Goal: Find specific page/section: Find specific page/section

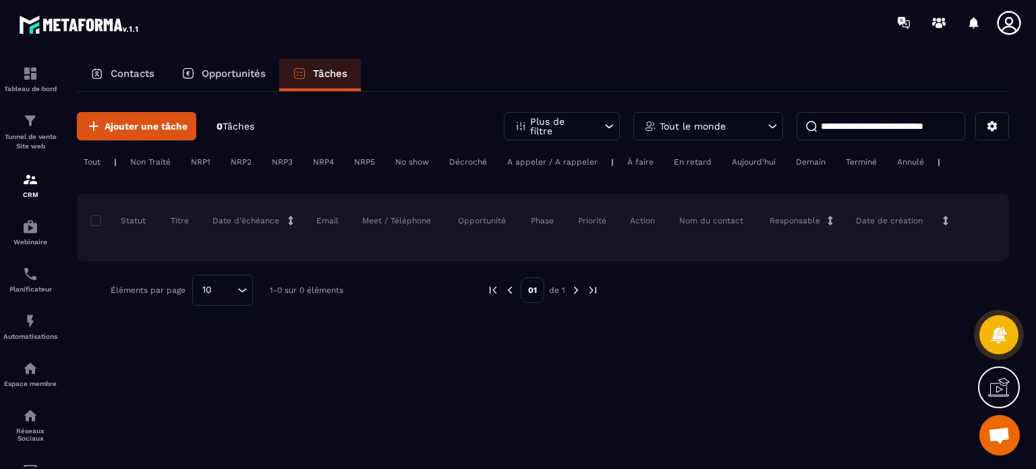
click at [224, 69] on p "Opportunités" at bounding box center [234, 73] width 64 height 12
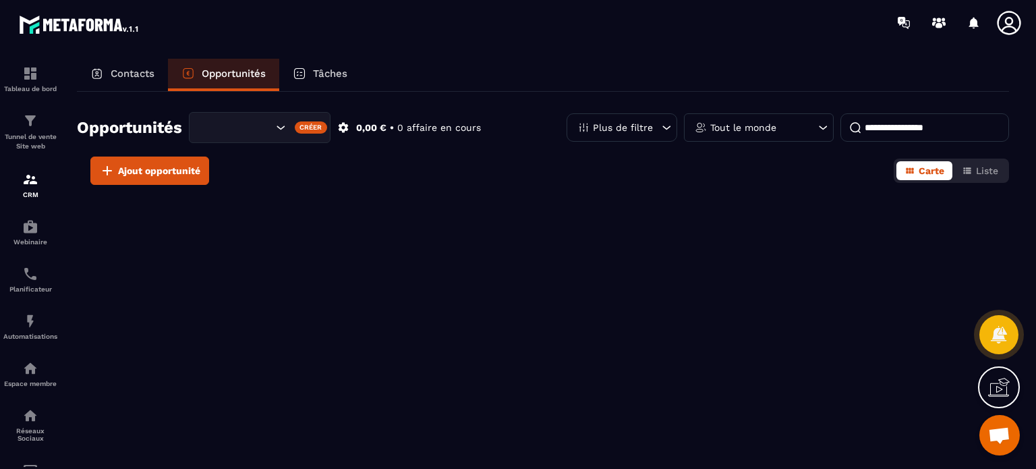
click at [271, 125] on input "Search for option" at bounding box center [236, 127] width 71 height 15
click at [1005, 22] on icon at bounding box center [1009, 23] width 24 height 24
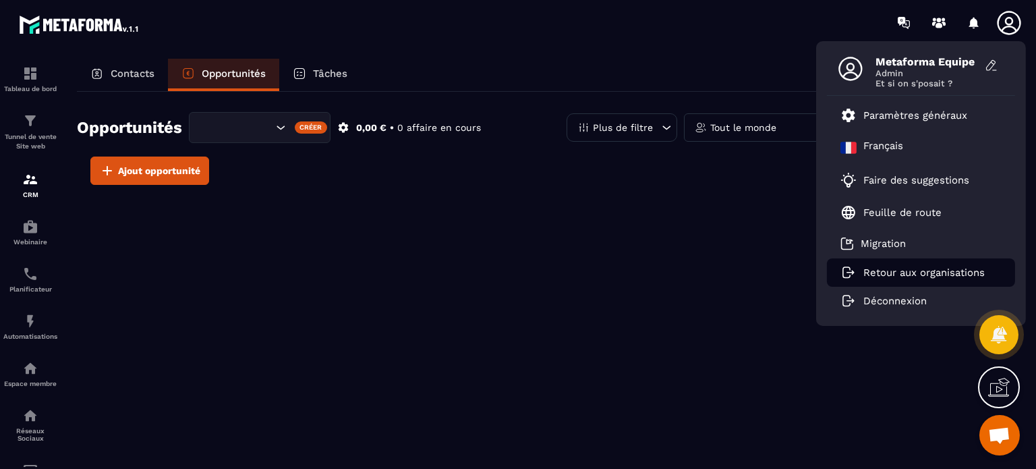
click at [912, 264] on li "Retour aux organisations" at bounding box center [921, 272] width 188 height 28
click at [908, 269] on p "Retour aux organisations" at bounding box center [923, 272] width 121 height 12
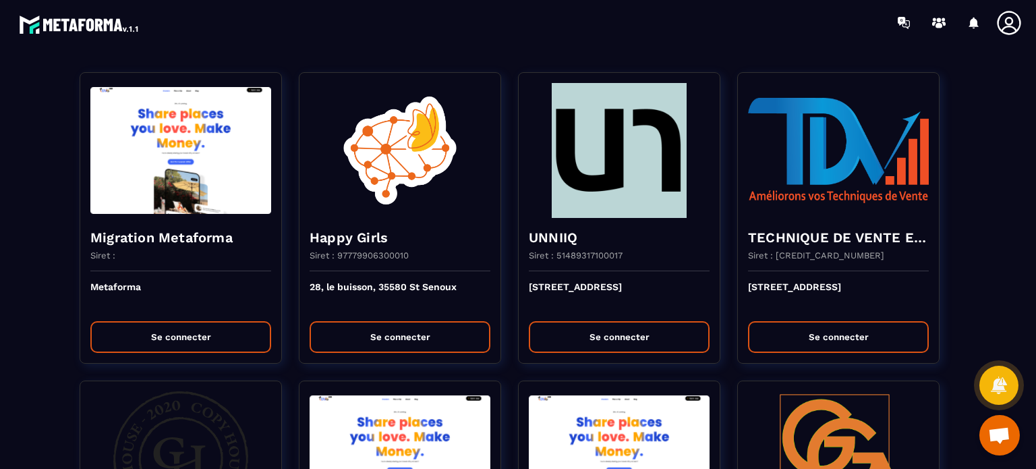
click at [596, 36] on div at bounding box center [596, 22] width 877 height 45
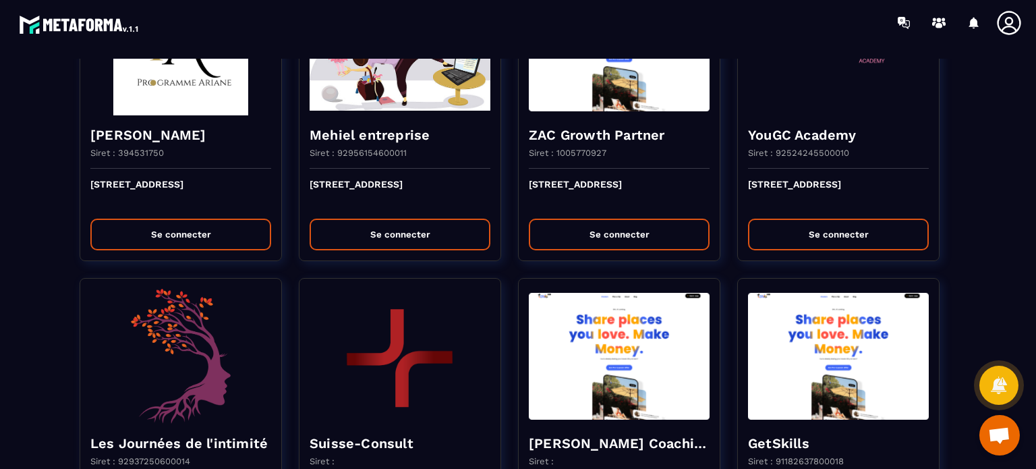
scroll to position [1619, 0]
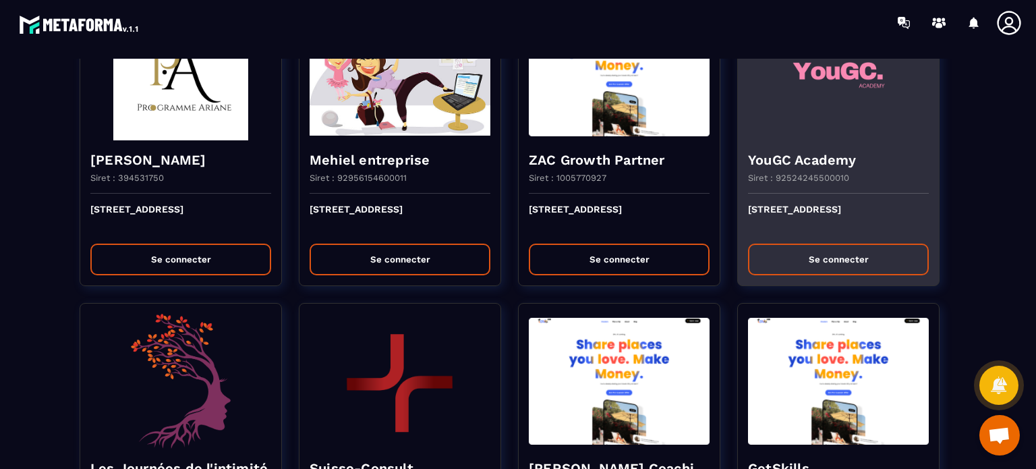
click at [848, 256] on button "Se connecter" at bounding box center [838, 259] width 181 height 32
